Goal: Transaction & Acquisition: Purchase product/service

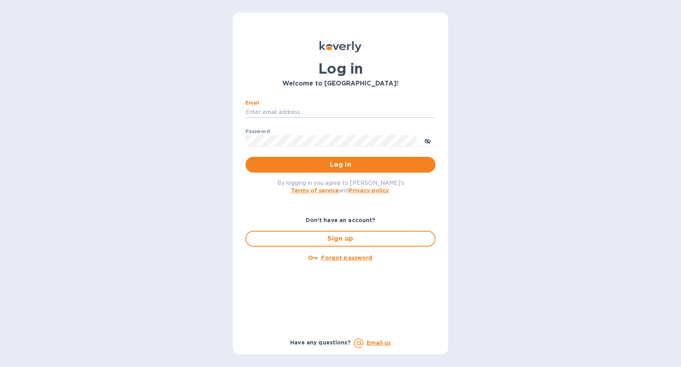
type input "Kayne@merchantsofthirst.com"
click at [341, 164] on button "Log in" at bounding box center [341, 165] width 190 height 16
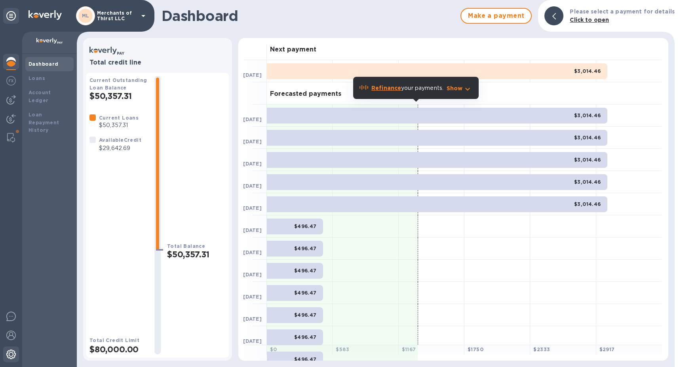
click at [11, 356] on img at bounding box center [11, 355] width 10 height 10
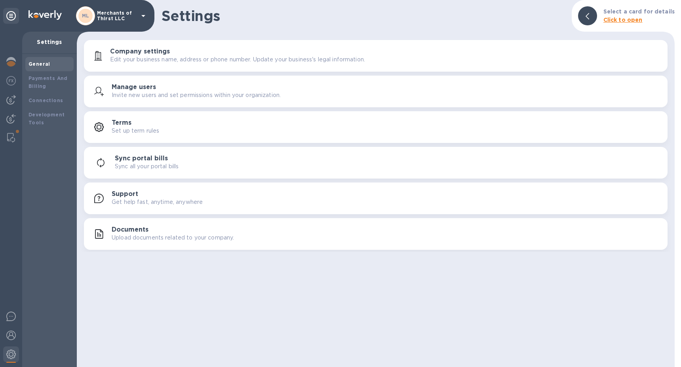
click at [186, 65] on div "Company settings Edit your business name, address or phone number. Update your …" at bounding box center [376, 55] width 574 height 19
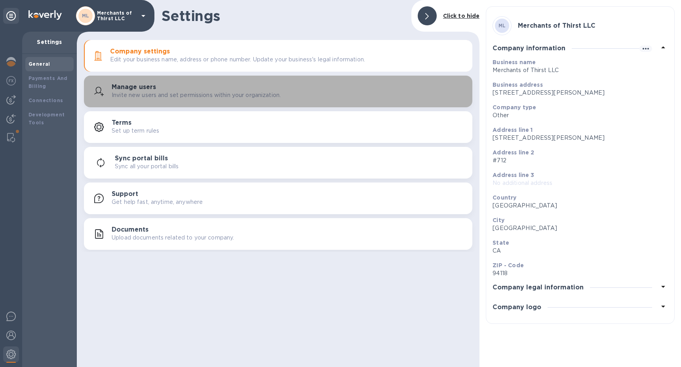
click at [230, 102] on button "Manage users Invite new users and set permissions within your organization." at bounding box center [278, 92] width 389 height 32
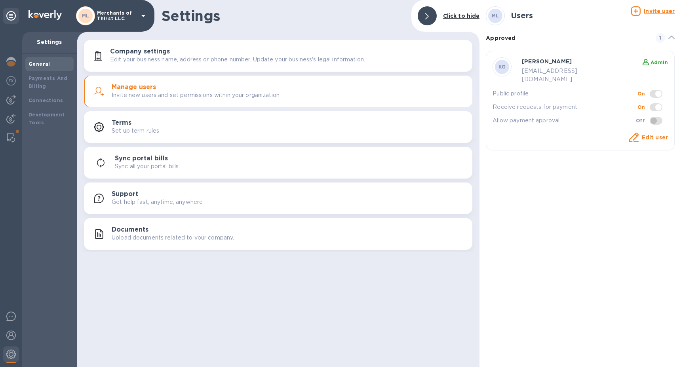
click at [659, 8] on u "Invite user" at bounding box center [659, 11] width 31 height 6
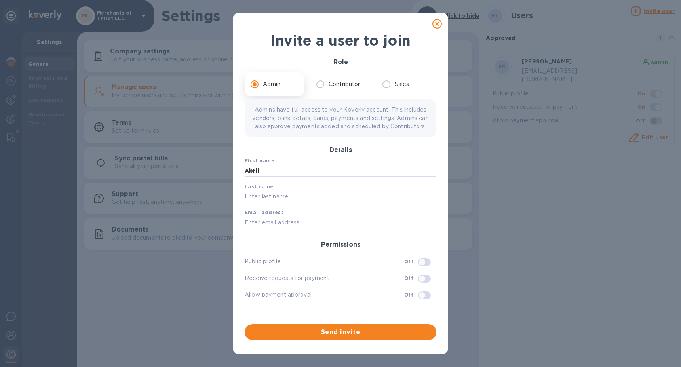
type input "Abril"
type input "[PERSON_NAME]"
paste input "[EMAIL_ADDRESS][DOMAIN_NAME]"
type input "[EMAIL_ADDRESS][DOMAIN_NAME]"
click at [424, 285] on input "checkbox" at bounding box center [422, 278] width 40 height 13
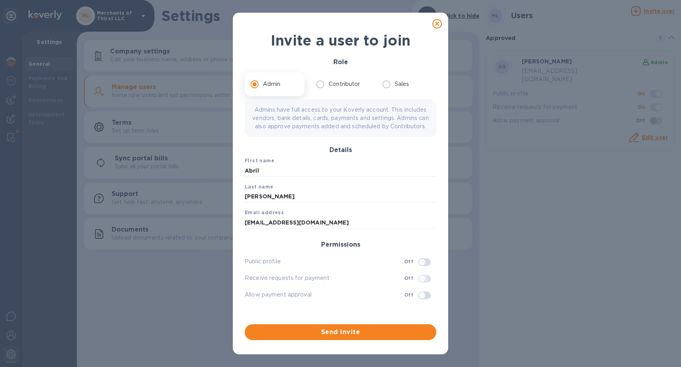
checkbox input "true"
click at [428, 302] on input "checkbox" at bounding box center [422, 295] width 40 height 13
checkbox input "true"
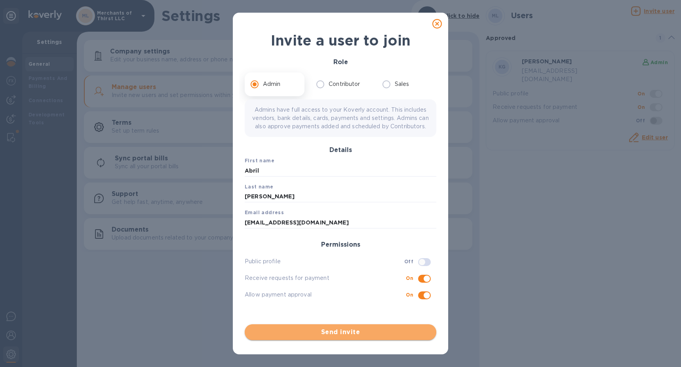
click at [362, 334] on span "Send invite" at bounding box center [340, 333] width 179 height 10
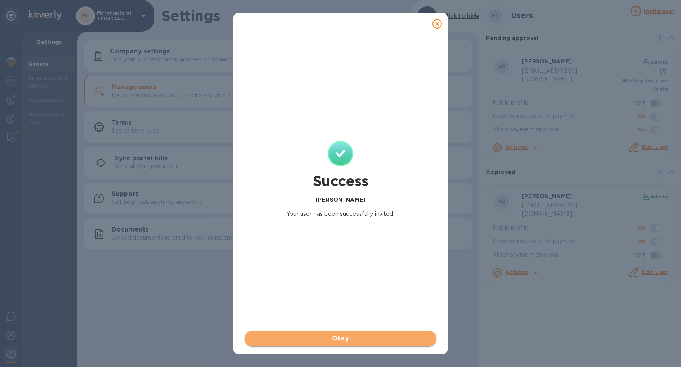
click at [352, 339] on span "Okay" at bounding box center [340, 339] width 179 height 10
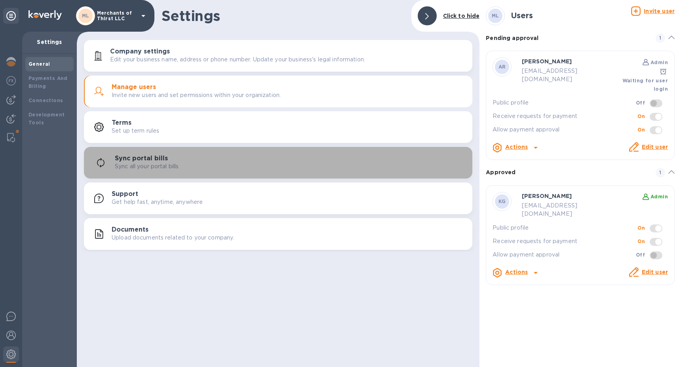
click at [311, 158] on div "Sync portal bills Sync all your portal bills" at bounding box center [290, 163] width 351 height 16
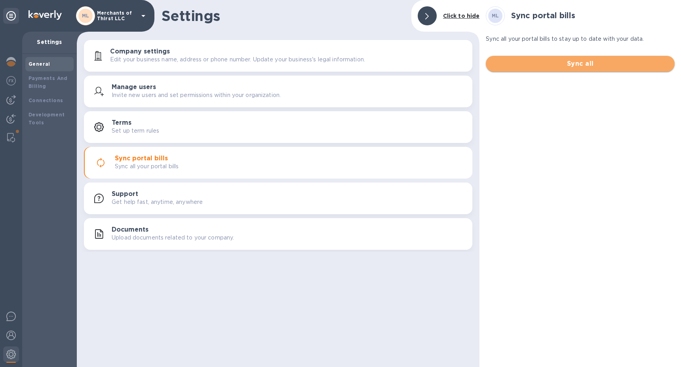
click at [618, 60] on span "Sync all" at bounding box center [580, 64] width 176 height 10
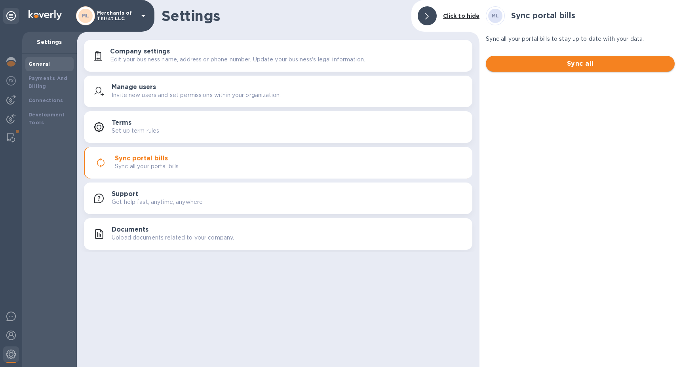
click at [577, 61] on span "Sync all" at bounding box center [580, 64] width 176 height 10
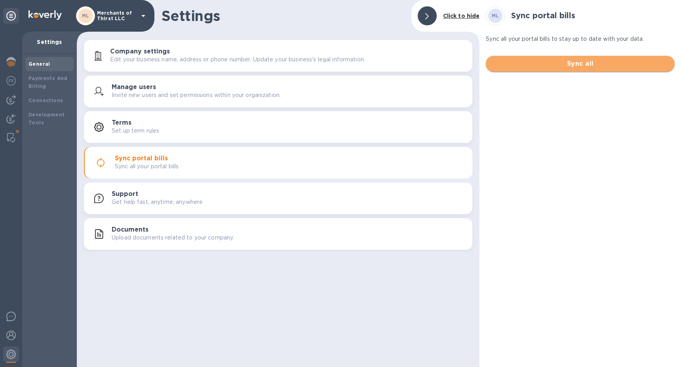
click at [577, 61] on span "Sync all" at bounding box center [580, 64] width 176 height 10
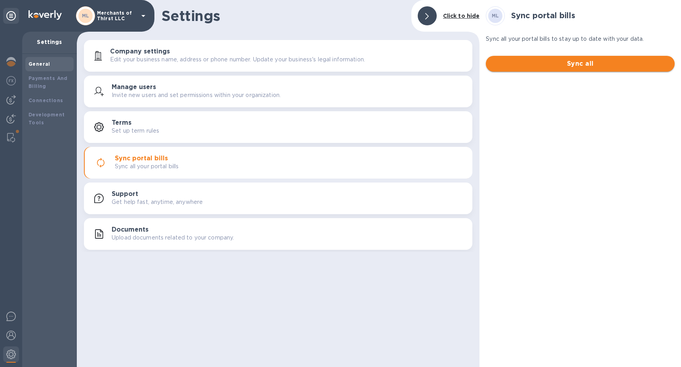
click at [577, 61] on span "Sync all" at bounding box center [580, 64] width 176 height 10
click at [571, 63] on span "Sync all" at bounding box center [580, 64] width 176 height 10
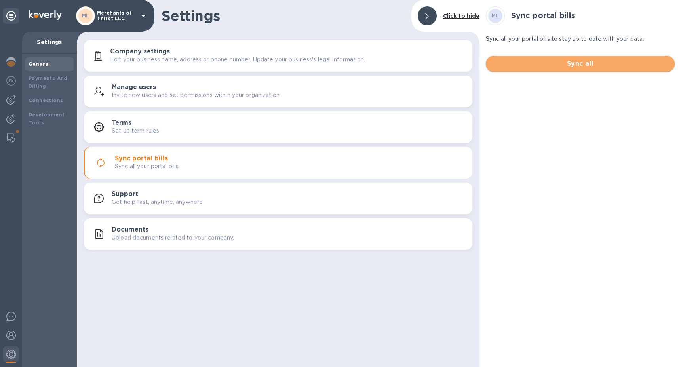
click at [571, 63] on span "Sync all" at bounding box center [580, 64] width 176 height 10
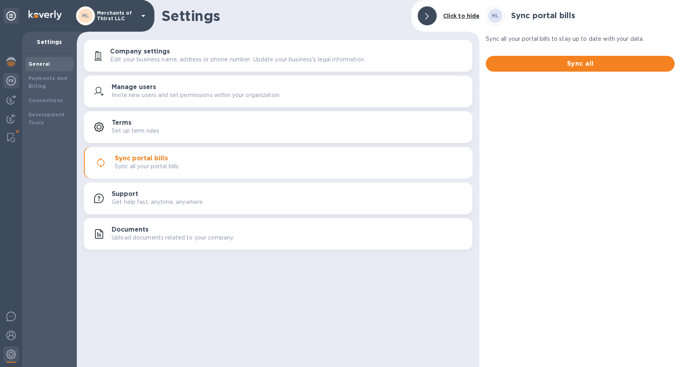
click at [12, 82] on img at bounding box center [11, 81] width 10 height 10
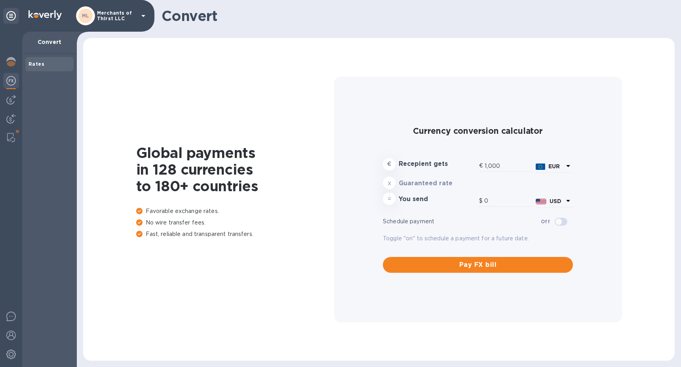
type input "1,179.69"
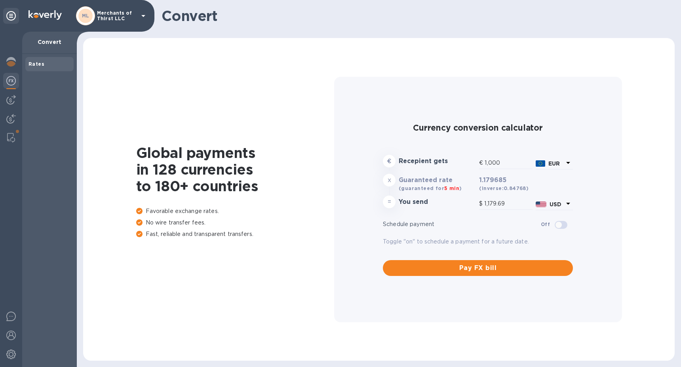
click at [16, 108] on div at bounding box center [11, 200] width 22 height 336
click at [15, 74] on div at bounding box center [11, 81] width 16 height 17
click at [13, 99] on img at bounding box center [11, 100] width 10 height 10
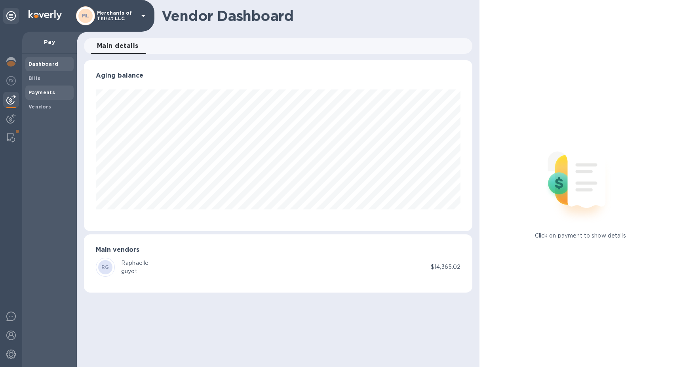
scroll to position [171, 389]
click at [45, 79] on span "Bills" at bounding box center [50, 78] width 42 height 8
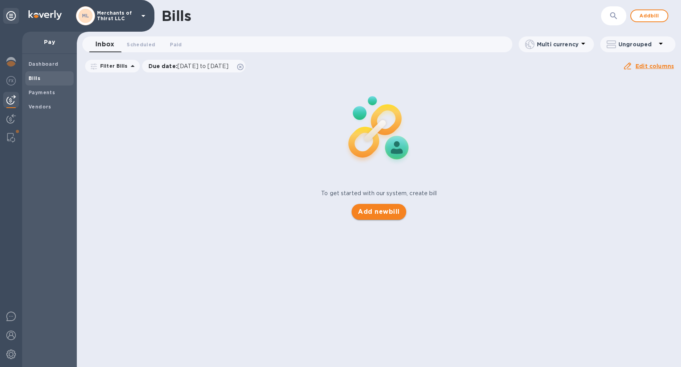
click at [389, 212] on span "Add new bill" at bounding box center [379, 212] width 42 height 10
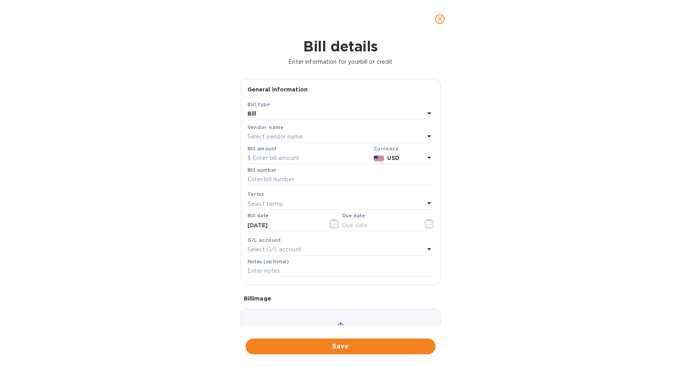
click at [309, 136] on div "Select vendor name" at bounding box center [336, 137] width 177 height 11
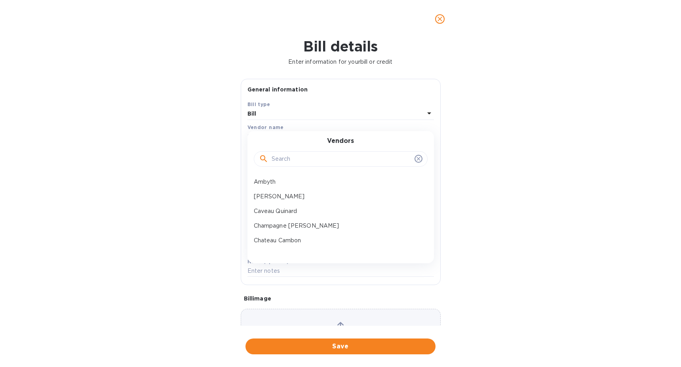
click at [291, 160] on input "text" at bounding box center [342, 159] width 140 height 12
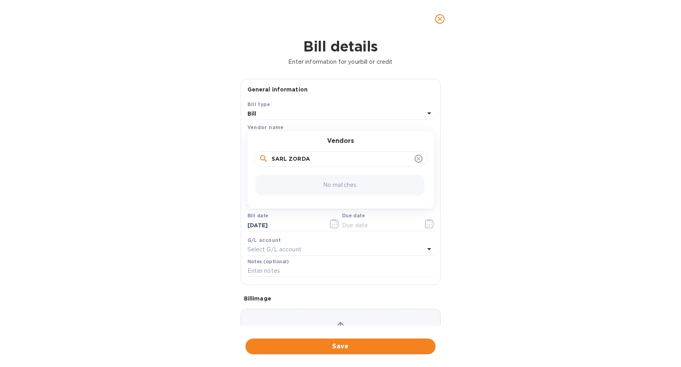
type input "[PERSON_NAME]"
click at [186, 173] on div "Bill details Enter information for your bill or credit General information Save…" at bounding box center [340, 202] width 681 height 329
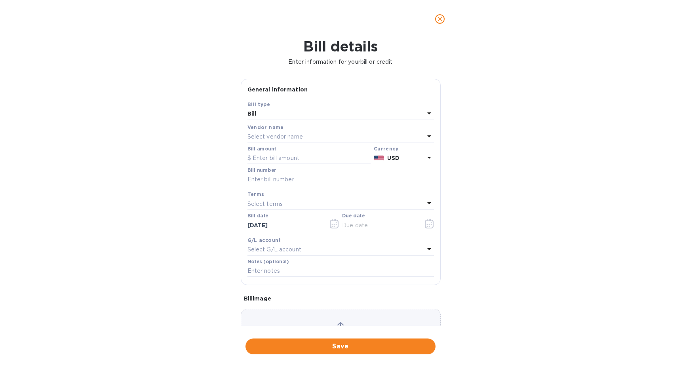
click at [354, 114] on div "Bill" at bounding box center [336, 114] width 177 height 11
click at [146, 154] on div "Bill details Enter information for your bill or credit General information Save…" at bounding box center [340, 202] width 681 height 329
click at [289, 137] on p "Select vendor name" at bounding box center [275, 137] width 55 height 8
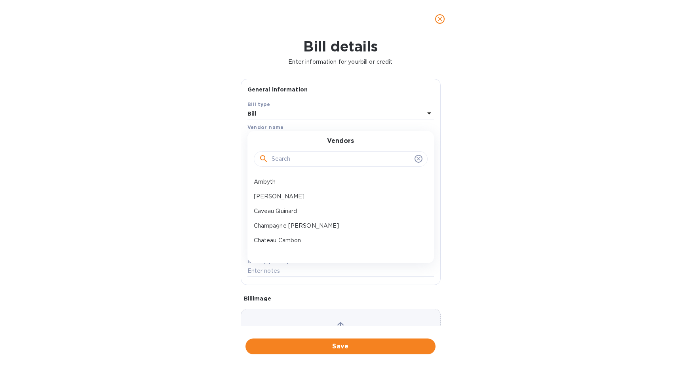
click at [273, 160] on input "text" at bounding box center [342, 159] width 140 height 12
click at [223, 160] on div "Bill details Enter information for your bill or credit General information Save…" at bounding box center [340, 202] width 681 height 329
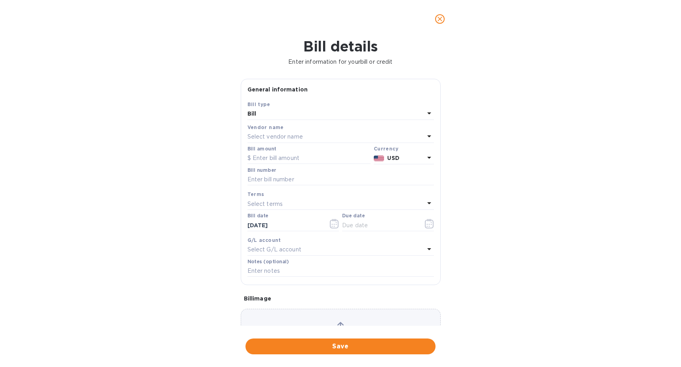
click at [442, 18] on icon "close" at bounding box center [440, 19] width 8 height 8
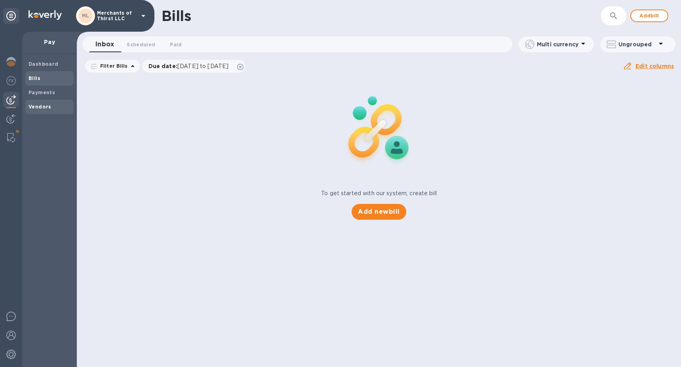
click at [37, 104] on b "Vendors" at bounding box center [40, 107] width 23 height 6
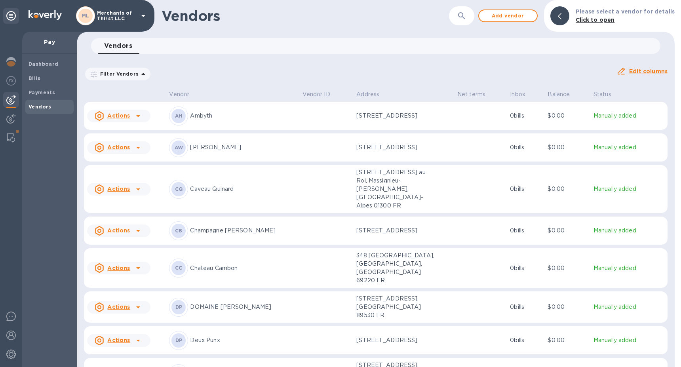
click at [512, 22] on div "Vendors ​ Add vendor Please select a vendor for details Click to open" at bounding box center [376, 16] width 598 height 32
click at [512, 19] on span "Add vendor" at bounding box center [508, 16] width 45 height 10
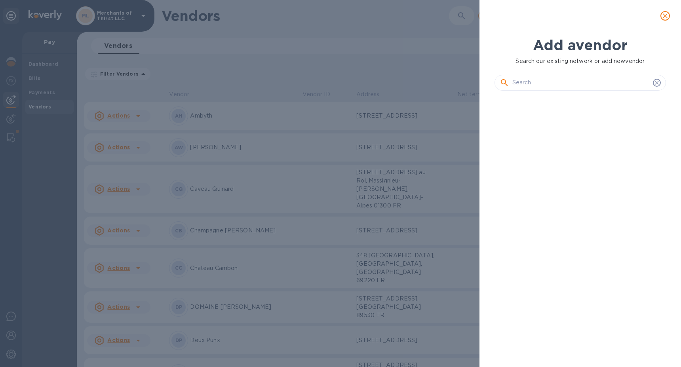
scroll to position [243, 175]
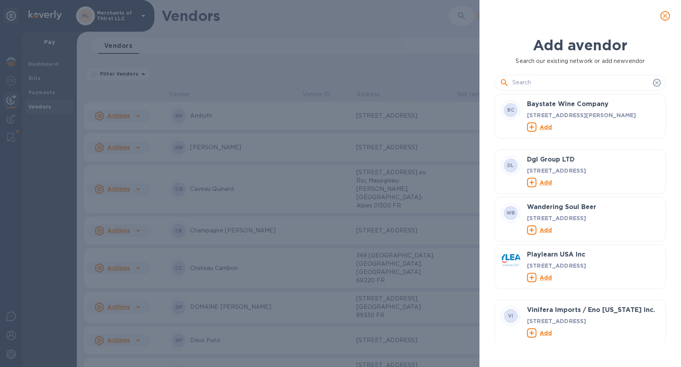
click at [579, 83] on input "text" at bounding box center [581, 83] width 137 height 12
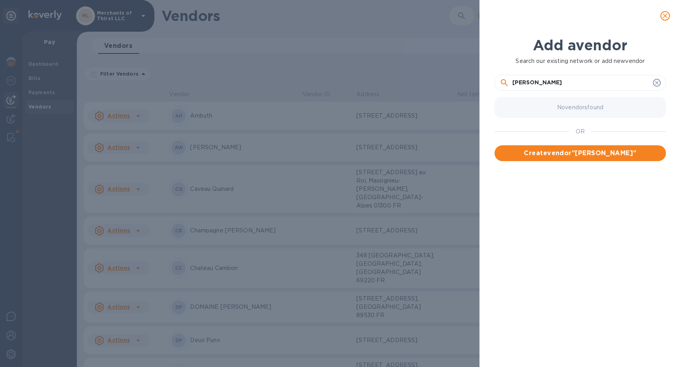
type input "[PERSON_NAME]"
click at [545, 162] on div "No vendors found OR Create vendor " SARL [PERSON_NAME] "" at bounding box center [584, 218] width 178 height 249
click at [544, 160] on button "Create vendor " SARL [PERSON_NAME] "" at bounding box center [581, 153] width 172 height 16
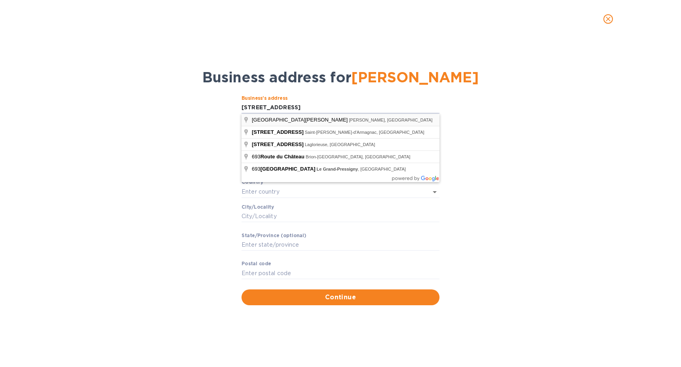
type input "Grand Est [PERSON_NAME]"
type input "[PERSON_NAME]"
type input "Grand Est"
type input "08250"
type input "[GEOGRAPHIC_DATA]"
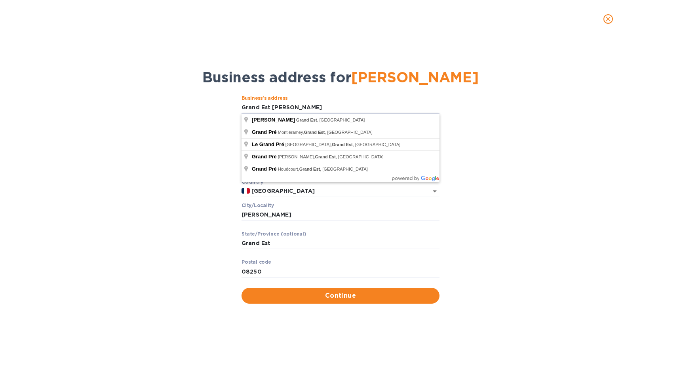
drag, startPoint x: 304, startPoint y: 110, endPoint x: 236, endPoint y: 105, distance: 67.9
click at [236, 105] on div "Business’s аddress Grand Est [PERSON_NAME] ​ Аddress line 2 (optional) ​ Аddres…" at bounding box center [340, 200] width 661 height 218
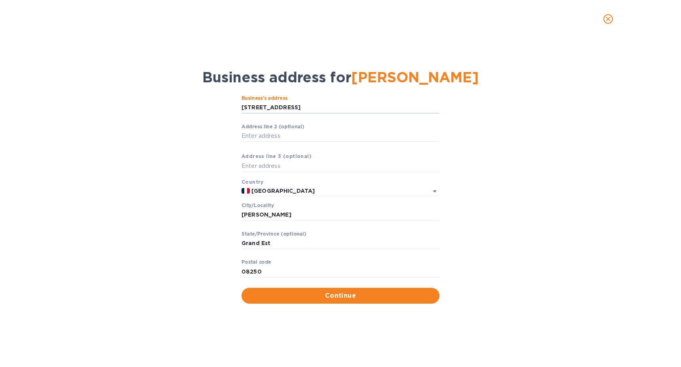
type input "[STREET_ADDRESS]"
click at [267, 210] on input "[PERSON_NAME]" at bounding box center [341, 215] width 198 height 12
type input "Fleurie"
click at [382, 112] on input "[STREET_ADDRESS]" at bounding box center [341, 108] width 198 height 12
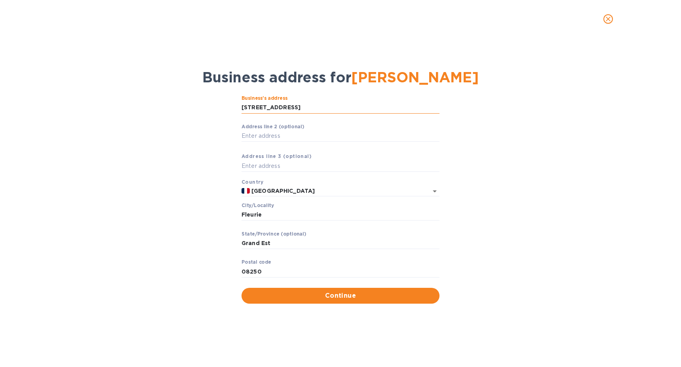
click at [382, 112] on input "[STREET_ADDRESS]" at bounding box center [341, 108] width 198 height 12
click at [291, 267] on input "08250" at bounding box center [341, 272] width 198 height 12
click at [278, 236] on div "Stаte/Province (optional) Grand Est ​" at bounding box center [341, 245] width 198 height 29
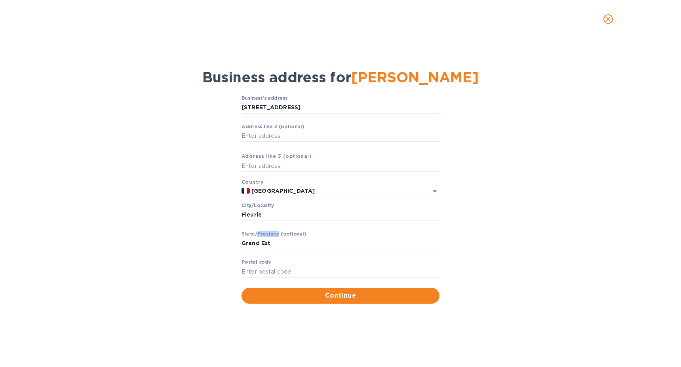
click at [278, 236] on div "Stаte/Province (optional) Grand Est ​" at bounding box center [341, 245] width 198 height 29
click at [278, 249] on div "Stаte/Province (optional) Grand Est ​" at bounding box center [341, 245] width 198 height 29
click at [277, 244] on input "Grand Est" at bounding box center [341, 244] width 198 height 12
click at [269, 217] on input "Fleurie" at bounding box center [341, 215] width 198 height 12
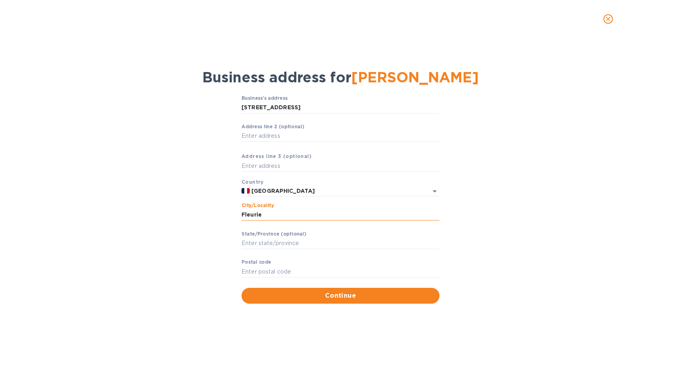
click at [269, 217] on input "Fleurie" at bounding box center [341, 215] width 198 height 12
click at [372, 109] on input "[STREET_ADDRESS]" at bounding box center [341, 108] width 198 height 12
drag, startPoint x: 385, startPoint y: 106, endPoint x: 280, endPoint y: 109, distance: 104.6
click at [280, 109] on input "[STREET_ADDRESS]" at bounding box center [341, 108] width 198 height 12
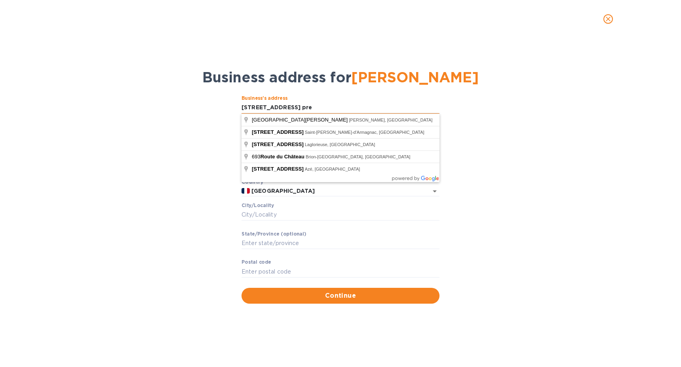
click at [311, 108] on input "[STREET_ADDRESS] pre" at bounding box center [341, 108] width 198 height 12
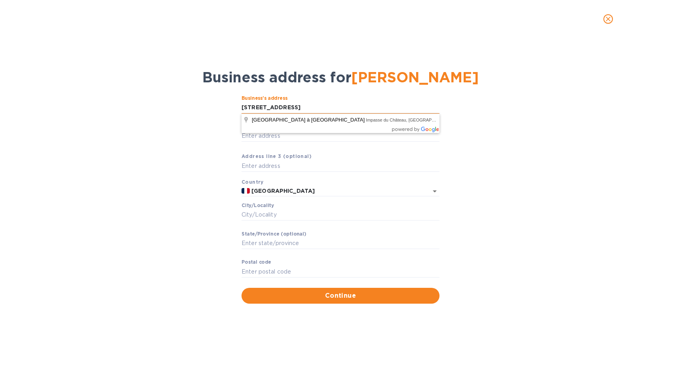
click at [316, 108] on input "[STREET_ADDRESS]" at bounding box center [341, 108] width 198 height 12
type input "[STREET_ADDRESS]"
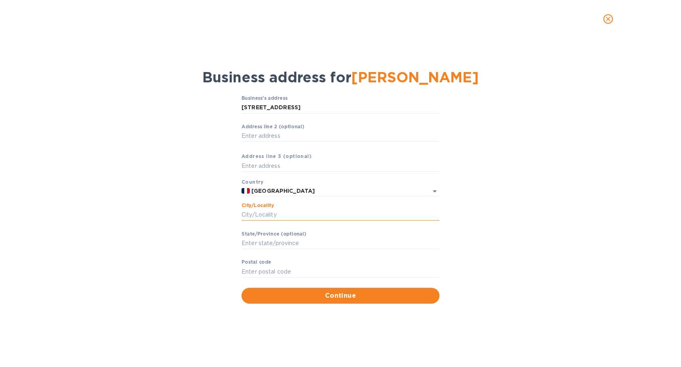
click at [280, 214] on input "Сity/Locаlity" at bounding box center [341, 215] width 198 height 12
type input "Fleurie"
type input "69820"
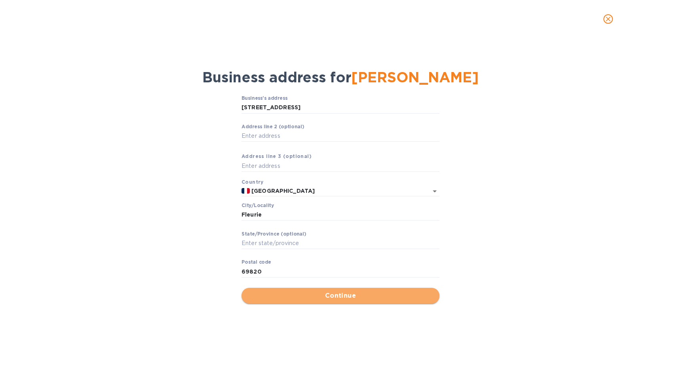
click at [331, 299] on span "Continue" at bounding box center [340, 296] width 185 height 10
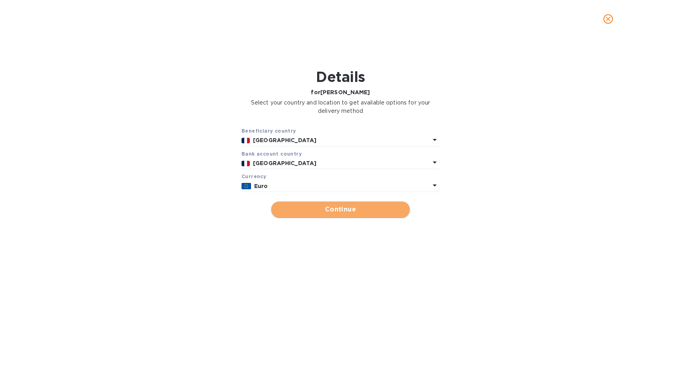
click at [310, 205] on span "Continue" at bounding box center [341, 210] width 126 height 10
type input "[PERSON_NAME]"
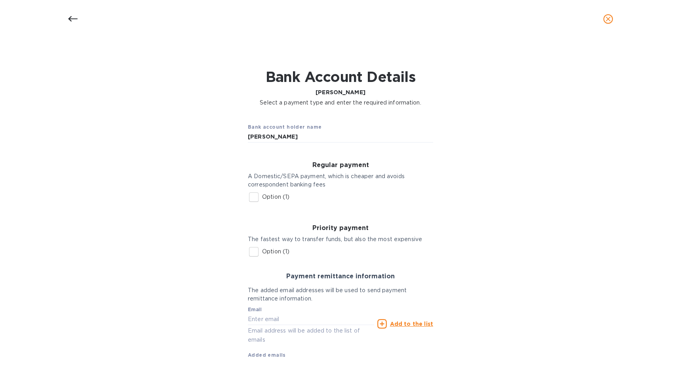
scroll to position [44, 0]
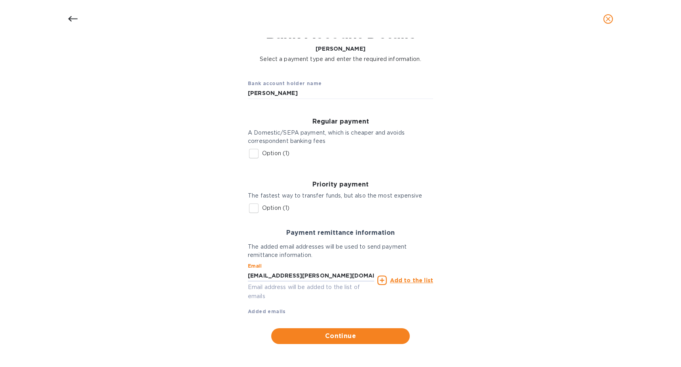
type input "[EMAIL_ADDRESS][PERSON_NAME][DOMAIN_NAME]"
click at [420, 279] on u "Add to the list" at bounding box center [411, 280] width 43 height 6
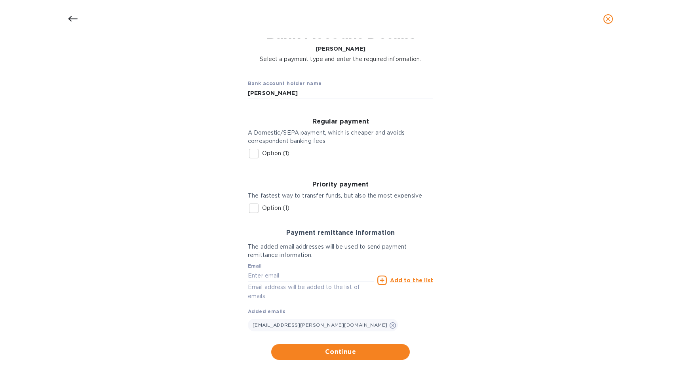
scroll to position [59, 0]
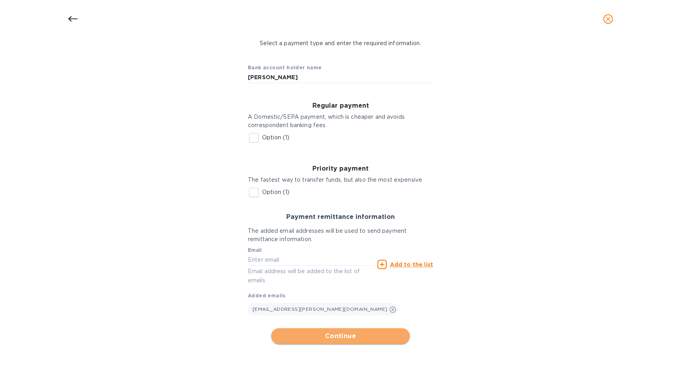
click at [318, 332] on span "Continue" at bounding box center [341, 337] width 126 height 10
click at [254, 134] on input "Option (1)" at bounding box center [254, 138] width 17 height 17
checkbox input "true"
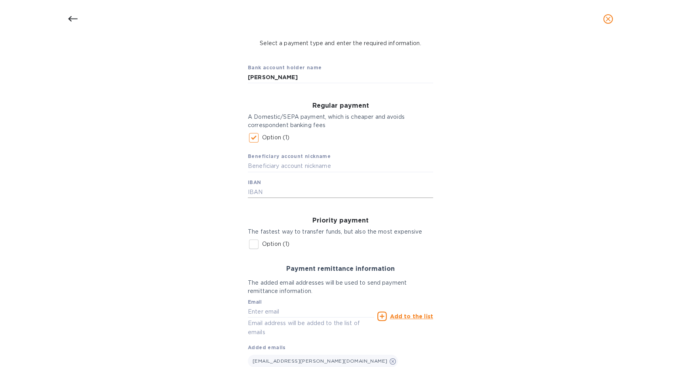
click at [271, 191] on input "text" at bounding box center [340, 192] width 185 height 12
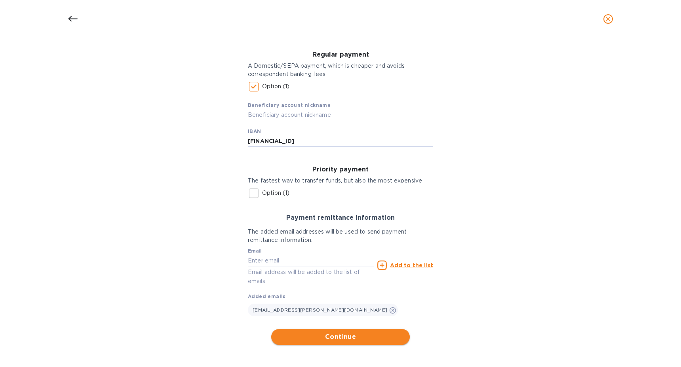
type input "[FINANCIAL_ID]"
click at [310, 332] on span "Continue" at bounding box center [341, 337] width 126 height 10
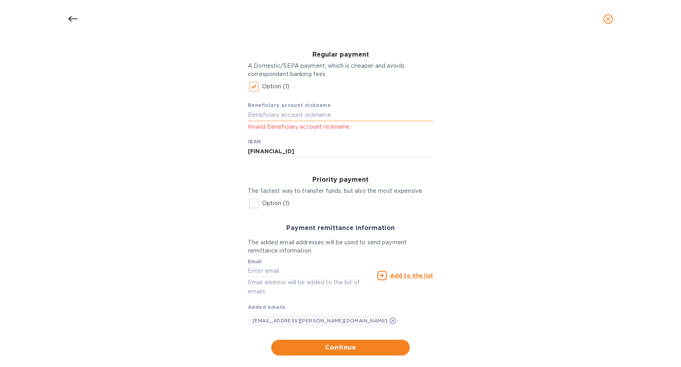
click at [267, 112] on input "text" at bounding box center [340, 115] width 185 height 12
type input "Chateau Grand Pre"
click at [299, 343] on span "Continue" at bounding box center [341, 348] width 126 height 10
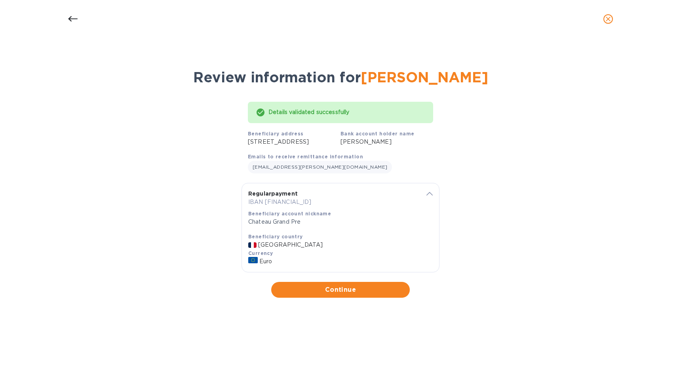
scroll to position [0, 0]
click at [334, 295] on span "Continue" at bounding box center [341, 290] width 126 height 10
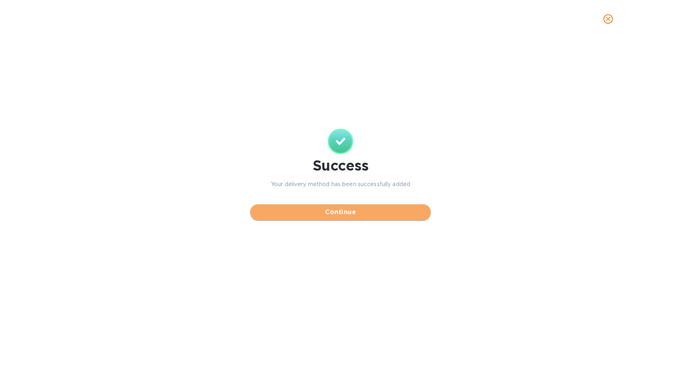
click at [311, 206] on button "Continue" at bounding box center [340, 212] width 181 height 16
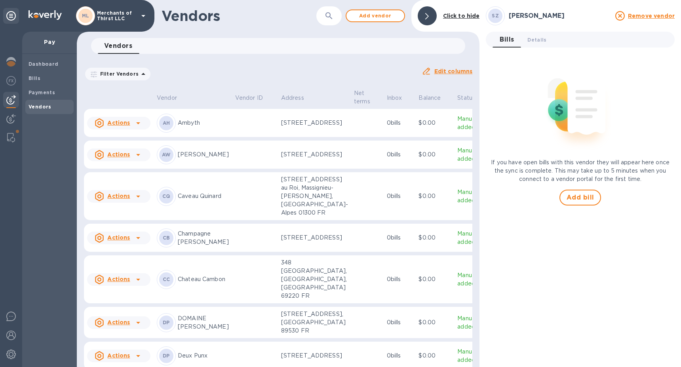
click at [583, 206] on div "SZ SARL [PERSON_NAME] Remove vendor Bills 0 Details 0 If you have open bills wi…" at bounding box center [580, 183] width 189 height 355
click at [583, 199] on span "Add bill" at bounding box center [581, 198] width 28 height 10
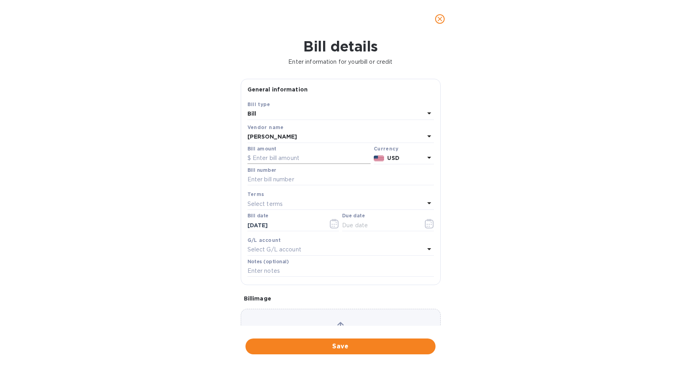
click at [303, 159] on input "text" at bounding box center [309, 159] width 123 height 12
type input "11,776.18"
click at [309, 178] on input "text" at bounding box center [341, 180] width 187 height 12
click at [339, 345] on span "Save" at bounding box center [340, 347] width 177 height 10
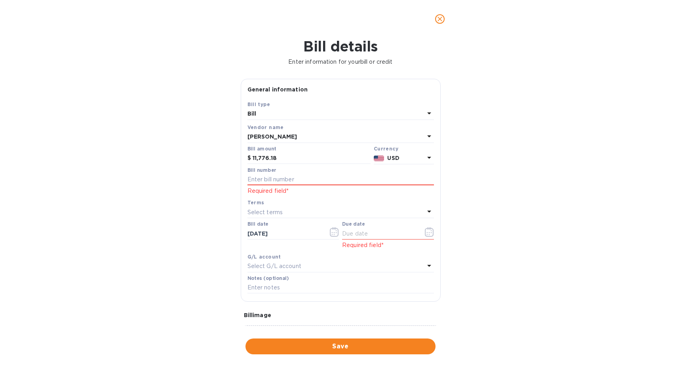
click at [295, 216] on div "Select terms" at bounding box center [336, 212] width 177 height 11
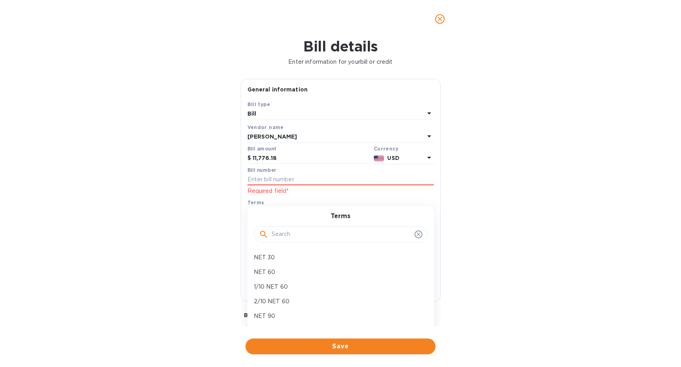
click at [321, 194] on p "Required field*" at bounding box center [341, 191] width 187 height 8
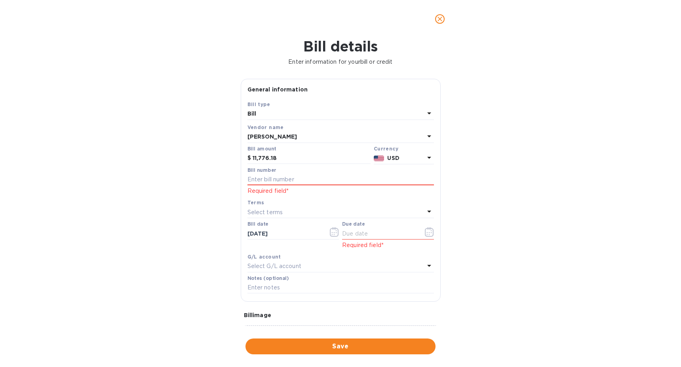
click at [327, 172] on div "Bill number" at bounding box center [341, 177] width 187 height 18
click at [326, 177] on input "text" at bounding box center [341, 180] width 187 height 12
type input "260090"
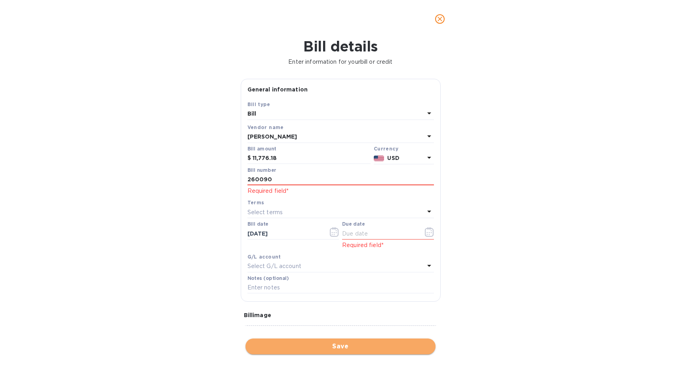
click at [342, 342] on span "Save" at bounding box center [340, 347] width 177 height 10
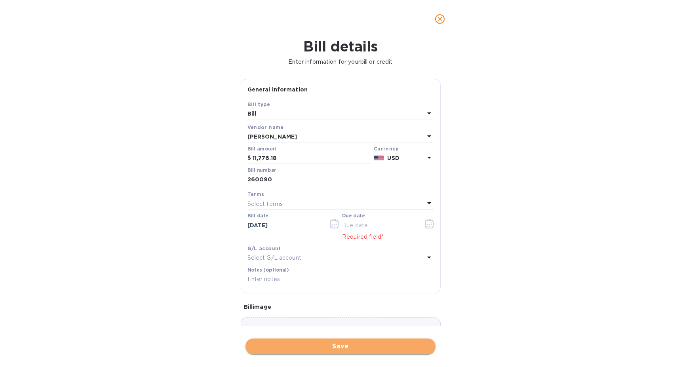
click at [342, 342] on span "Save" at bounding box center [340, 347] width 177 height 10
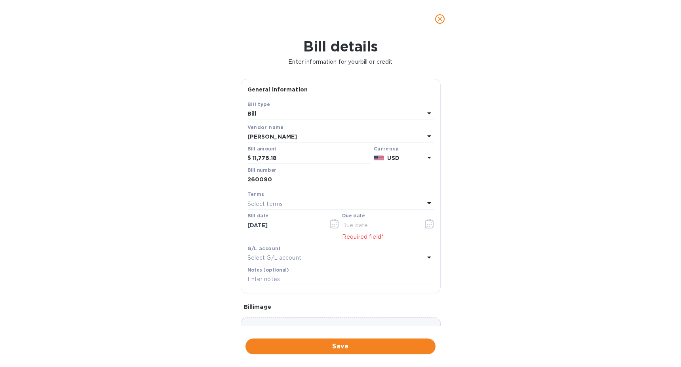
click at [313, 198] on div "Select terms" at bounding box center [336, 203] width 177 height 11
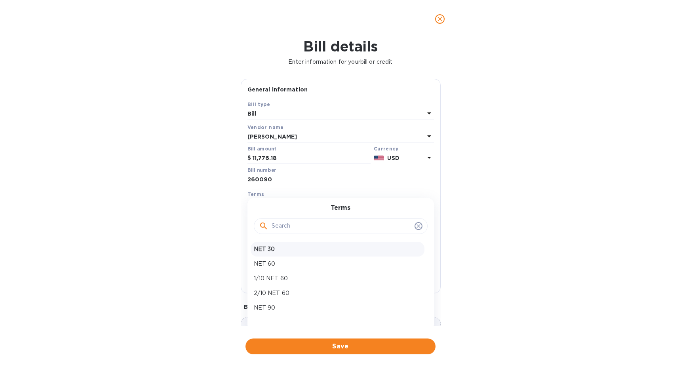
click at [300, 245] on p "NET 30" at bounding box center [338, 249] width 168 height 8
type input "[DATE]"
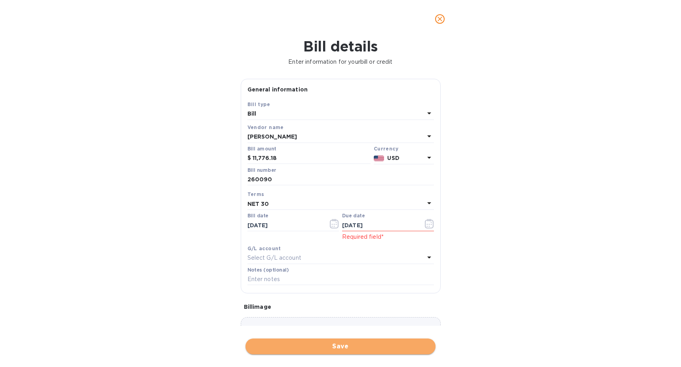
click at [334, 342] on span "Save" at bounding box center [340, 347] width 177 height 10
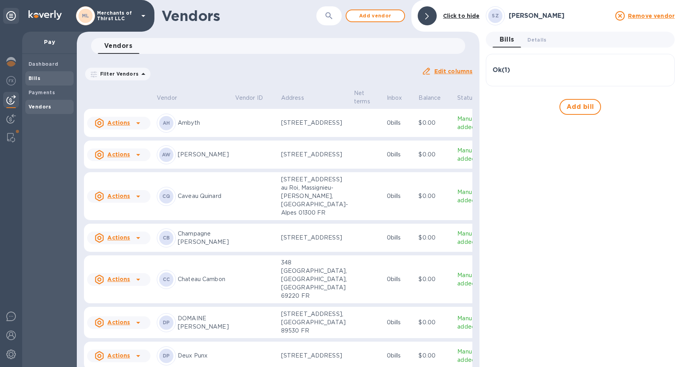
click at [45, 77] on span "Bills" at bounding box center [50, 78] width 42 height 8
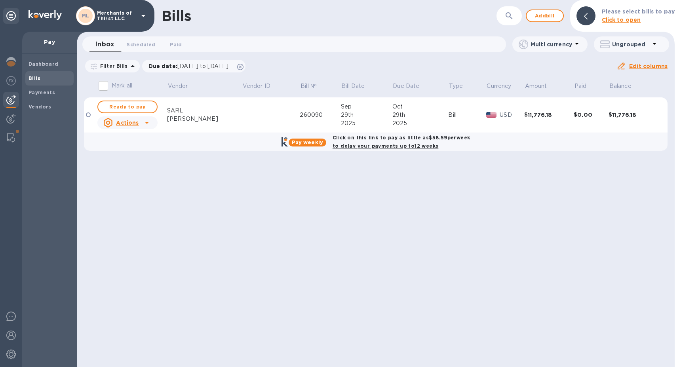
click at [242, 117] on td at bounding box center [271, 115] width 58 height 36
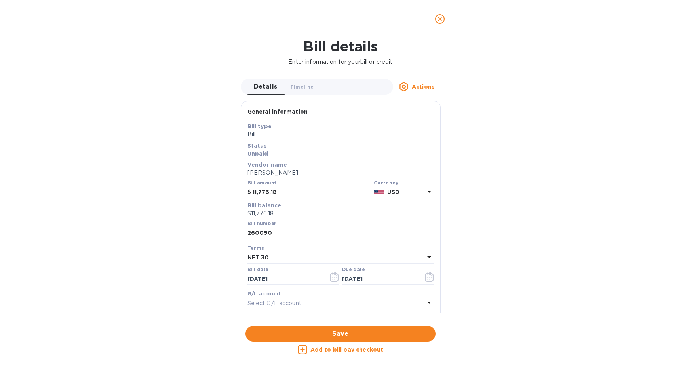
click at [400, 191] on p "USD" at bounding box center [405, 192] width 37 height 8
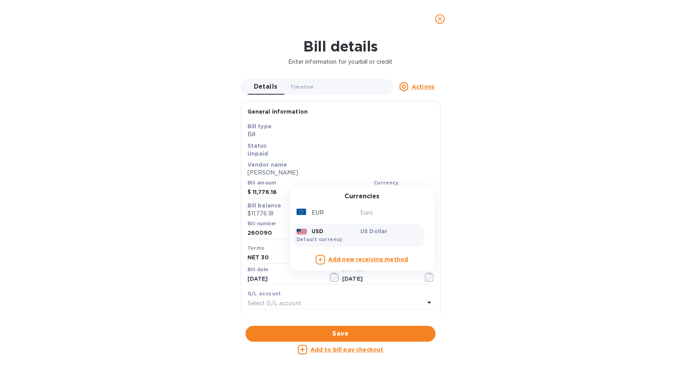
click at [379, 206] on div "EUR Euro" at bounding box center [359, 213] width 131 height 15
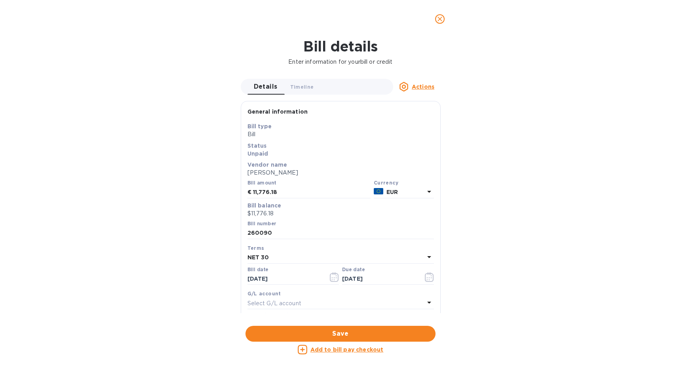
click at [205, 213] on div "Bill details Enter information for your bill or credit Details 0 Timeline 0 Act…" at bounding box center [340, 202] width 681 height 329
click at [343, 347] on u "Add to bill pay checkout" at bounding box center [347, 350] width 73 height 6
checkbox input "true"
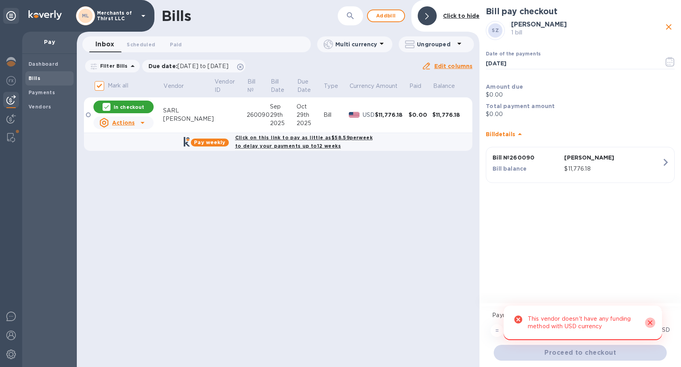
click at [650, 324] on icon "Close" at bounding box center [650, 323] width 8 height 8
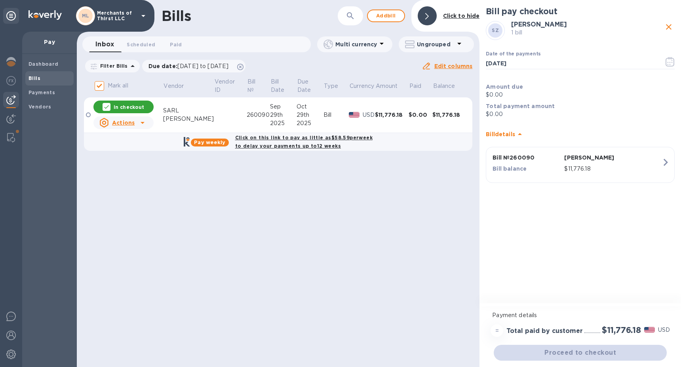
click at [308, 252] on div "Bills ​ Add [PERSON_NAME] to hide Inbox 0 Scheduled 0 Paid 0 Multi currency Ung…" at bounding box center [278, 183] width 403 height 367
click at [438, 115] on div "$11,776.18" at bounding box center [450, 115] width 34 height 8
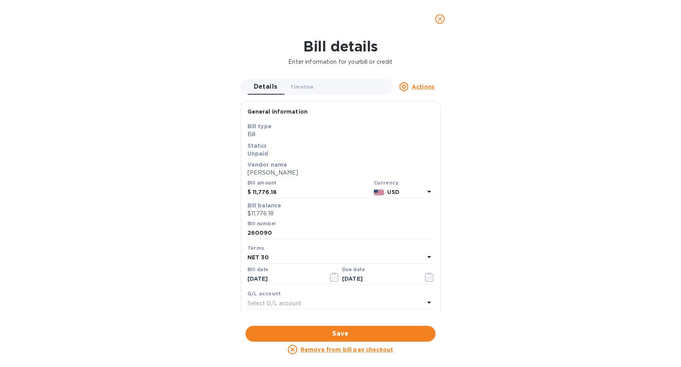
click at [413, 196] on p "USD" at bounding box center [405, 192] width 37 height 8
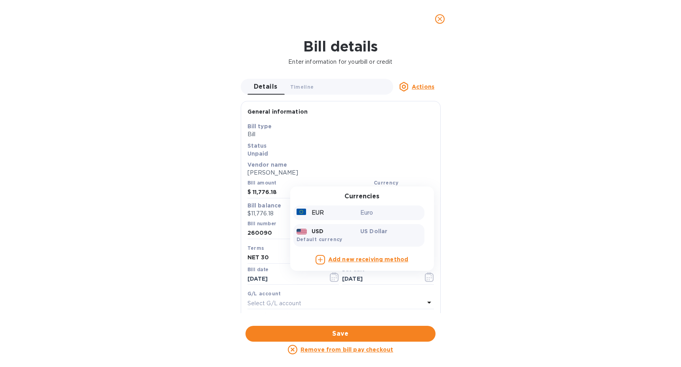
click at [384, 219] on div "EUR Euro" at bounding box center [359, 213] width 131 height 15
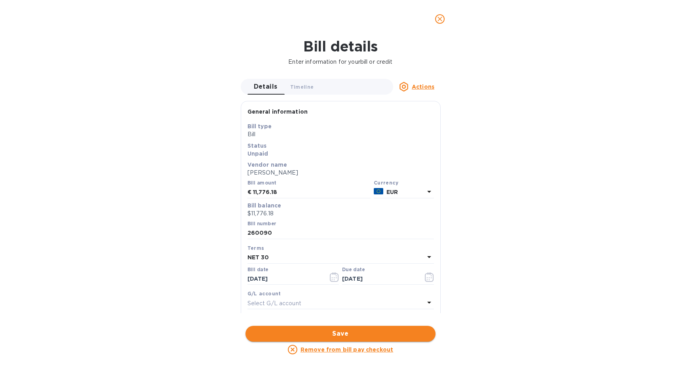
click at [334, 329] on span "Save" at bounding box center [340, 334] width 177 height 10
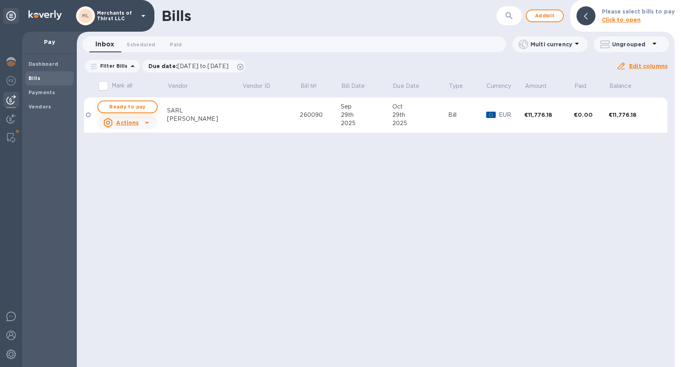
click at [126, 105] on span "Ready to pay" at bounding box center [128, 107] width 46 height 10
checkbox input "true"
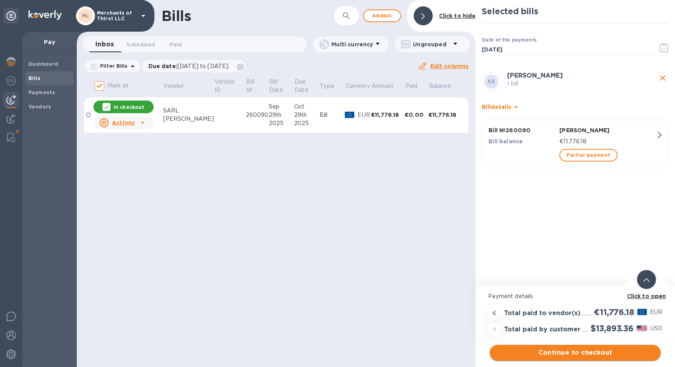
click at [554, 354] on span "Continue to checkout" at bounding box center [575, 353] width 158 height 10
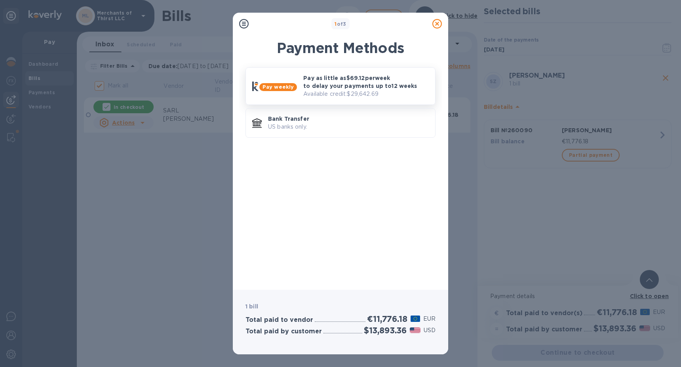
click at [343, 86] on p "Pay as little as $69.12 per week to delay your payments up to 12 weeks" at bounding box center [366, 82] width 126 height 16
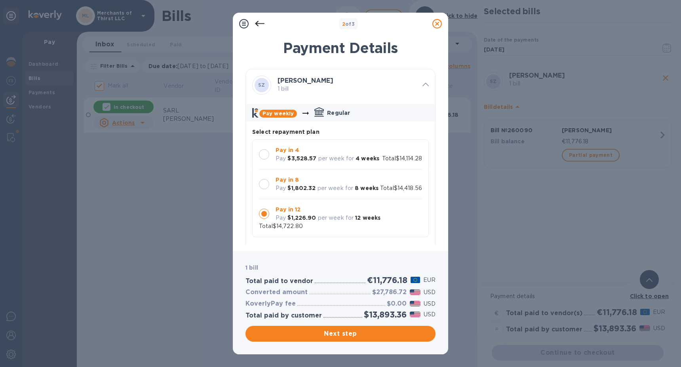
scroll to position [8, 0]
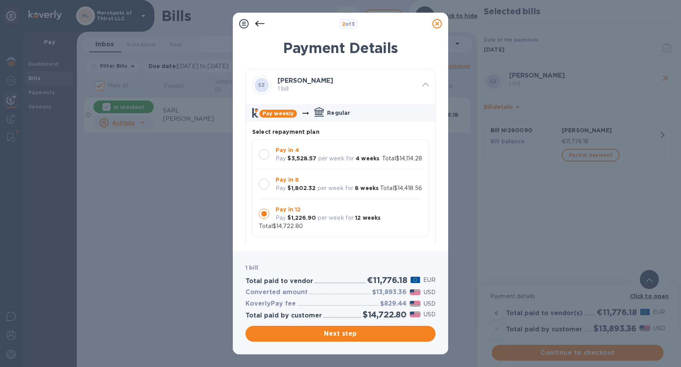
click at [263, 27] on icon at bounding box center [260, 24] width 10 height 10
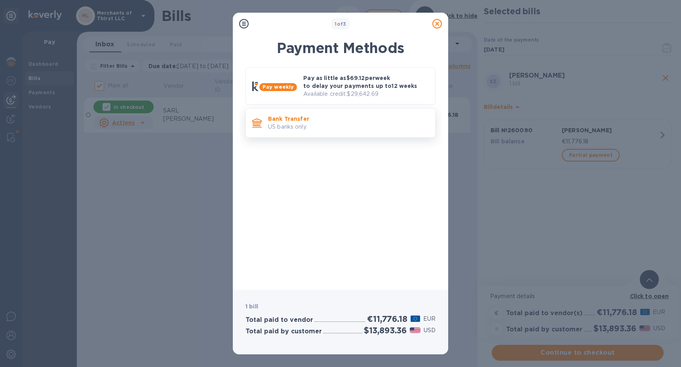
click at [380, 125] on p "US banks only." at bounding box center [348, 127] width 161 height 8
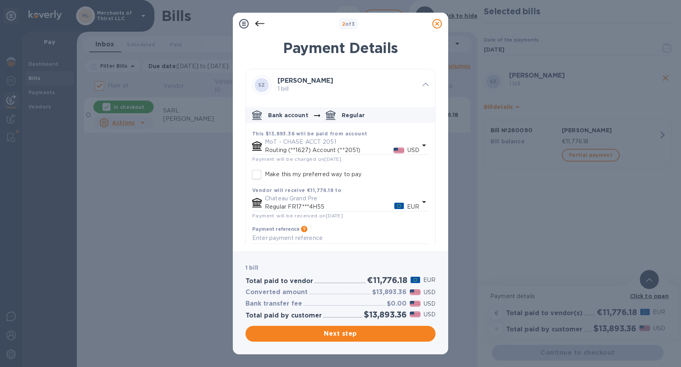
click at [259, 29] on div at bounding box center [260, 24] width 16 height 16
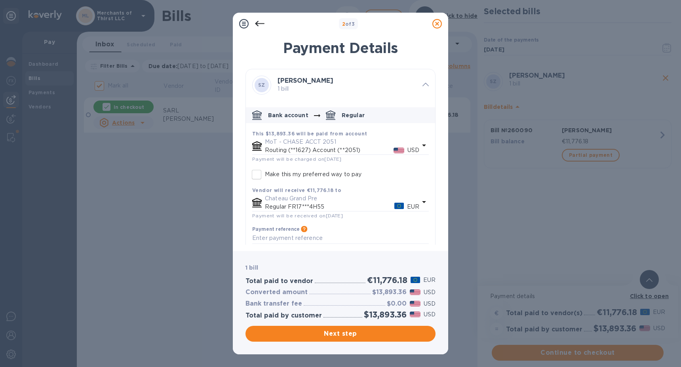
click at [260, 26] on icon at bounding box center [260, 24] width 10 height 10
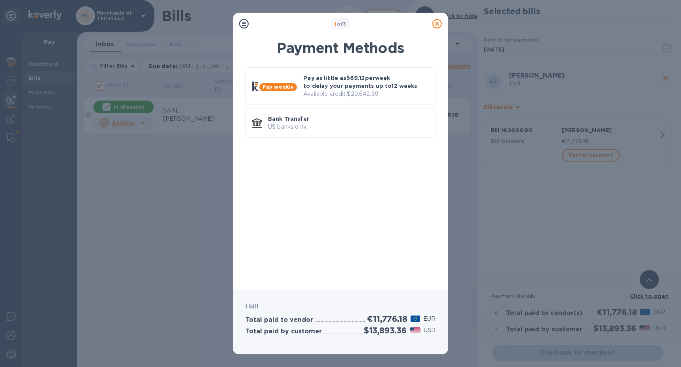
click at [440, 22] on icon at bounding box center [438, 24] width 10 height 10
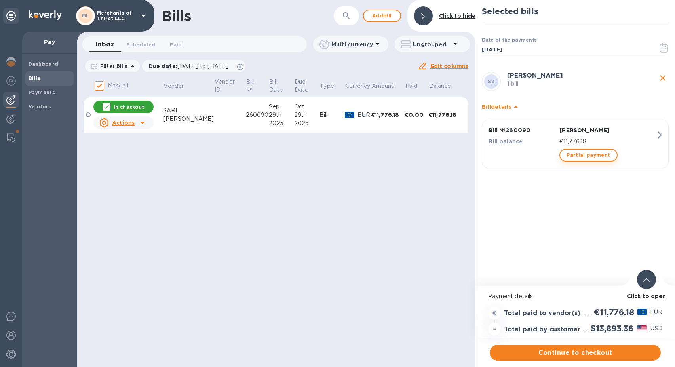
click at [587, 155] on span "Partial payment" at bounding box center [589, 156] width 44 height 10
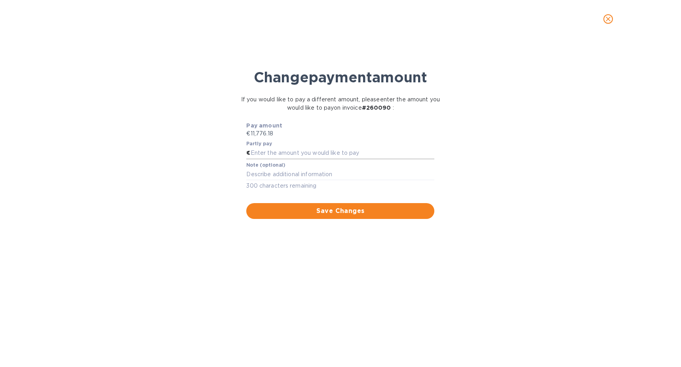
click at [311, 153] on input "text" at bounding box center [343, 153] width 184 height 12
type input "5,000"
click at [140, 246] on div "Change payment amount If you would like to pay a different amount, please enter…" at bounding box center [340, 207] width 669 height 322
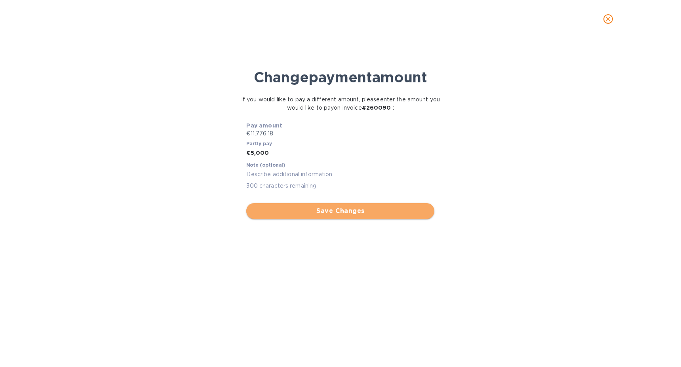
click at [336, 212] on span "Save Changes" at bounding box center [340, 211] width 175 height 10
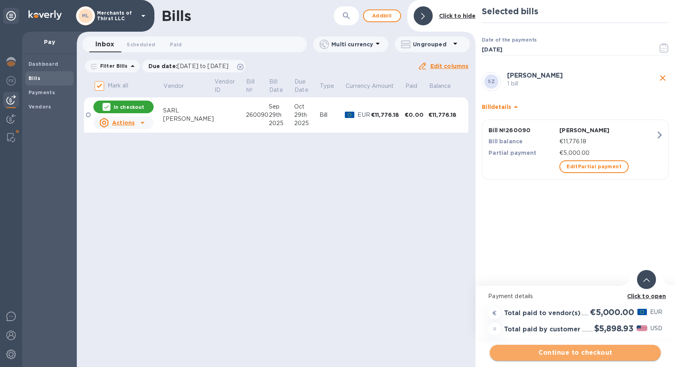
click at [574, 357] on span "Continue to checkout" at bounding box center [575, 353] width 158 height 10
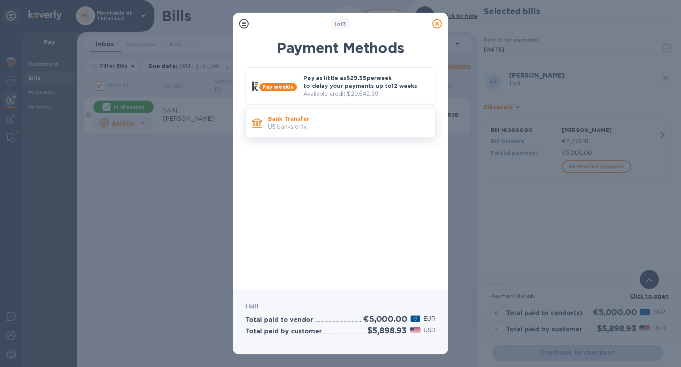
click at [379, 128] on p "US banks only." at bounding box center [348, 127] width 161 height 8
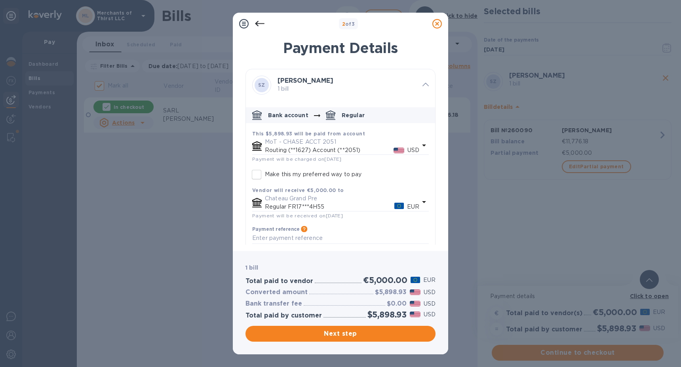
scroll to position [15, 0]
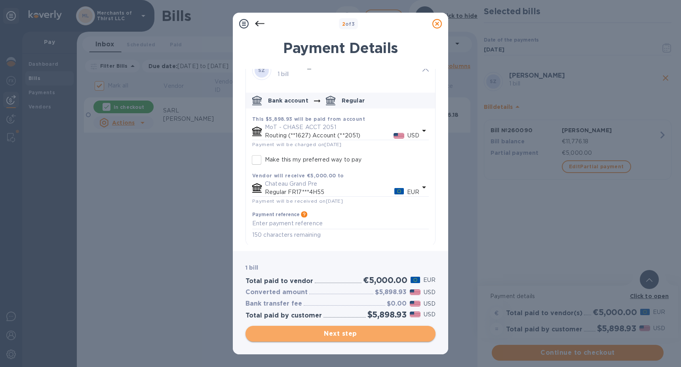
click at [343, 337] on span "Next step" at bounding box center [340, 334] width 177 height 10
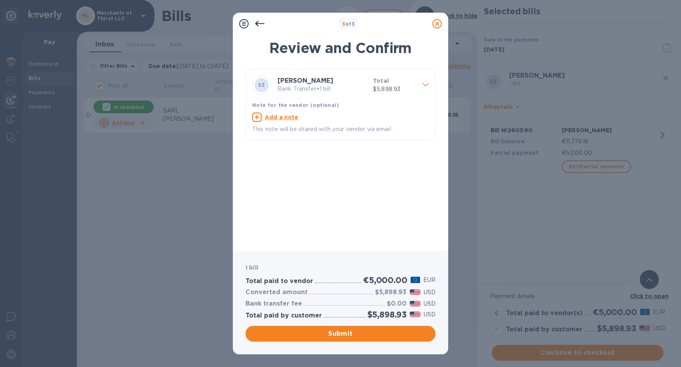
click at [277, 118] on u "Add a note" at bounding box center [282, 117] width 34 height 6
click at [294, 118] on textarea at bounding box center [334, 118] width 164 height 6
drag, startPoint x: 381, startPoint y: 117, endPoint x: 427, endPoint y: 116, distance: 46.4
click at [427, 116] on div "Partial payment - will send another payment next week x This note will be share…" at bounding box center [341, 123] width 180 height 25
type textarea "Partial payment - will send another payment soon"
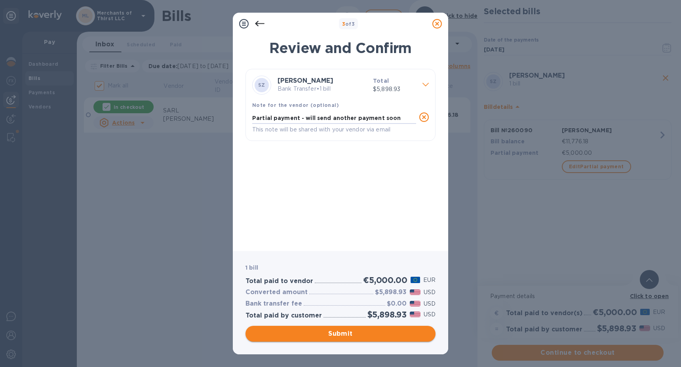
click at [360, 336] on span "Submit" at bounding box center [340, 334] width 177 height 10
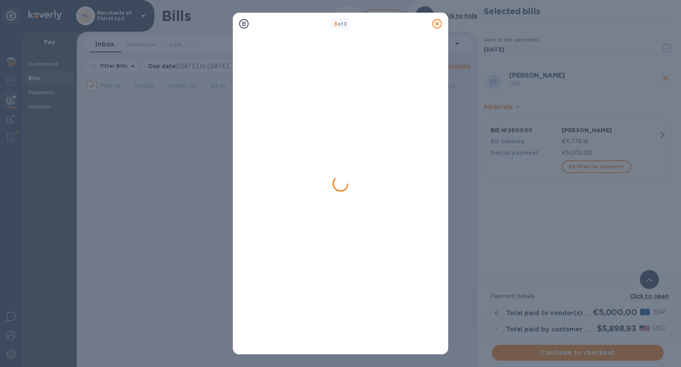
checkbox input "false"
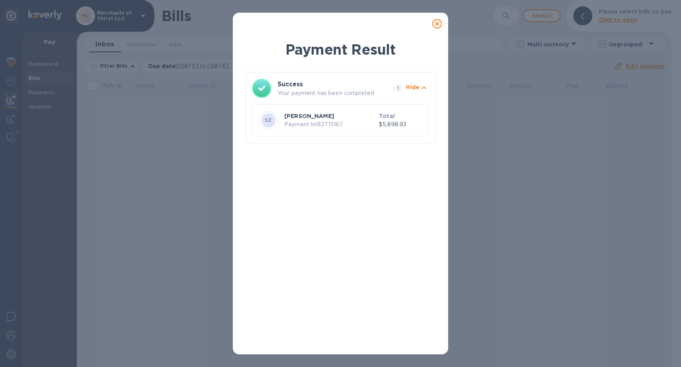
click at [435, 27] on icon at bounding box center [438, 24] width 10 height 10
